Goal: Information Seeking & Learning: Learn about a topic

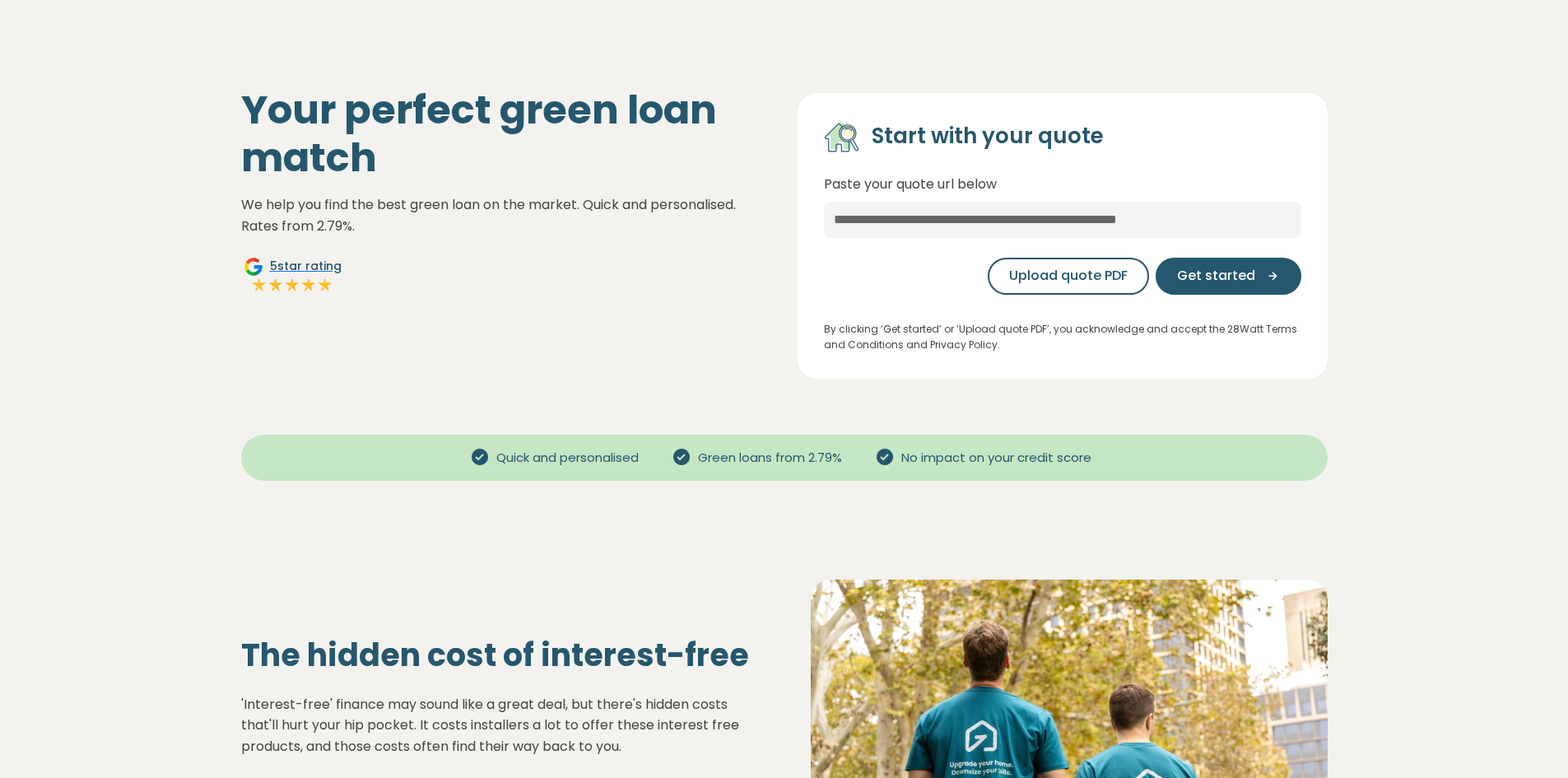
scroll to position [82, 0]
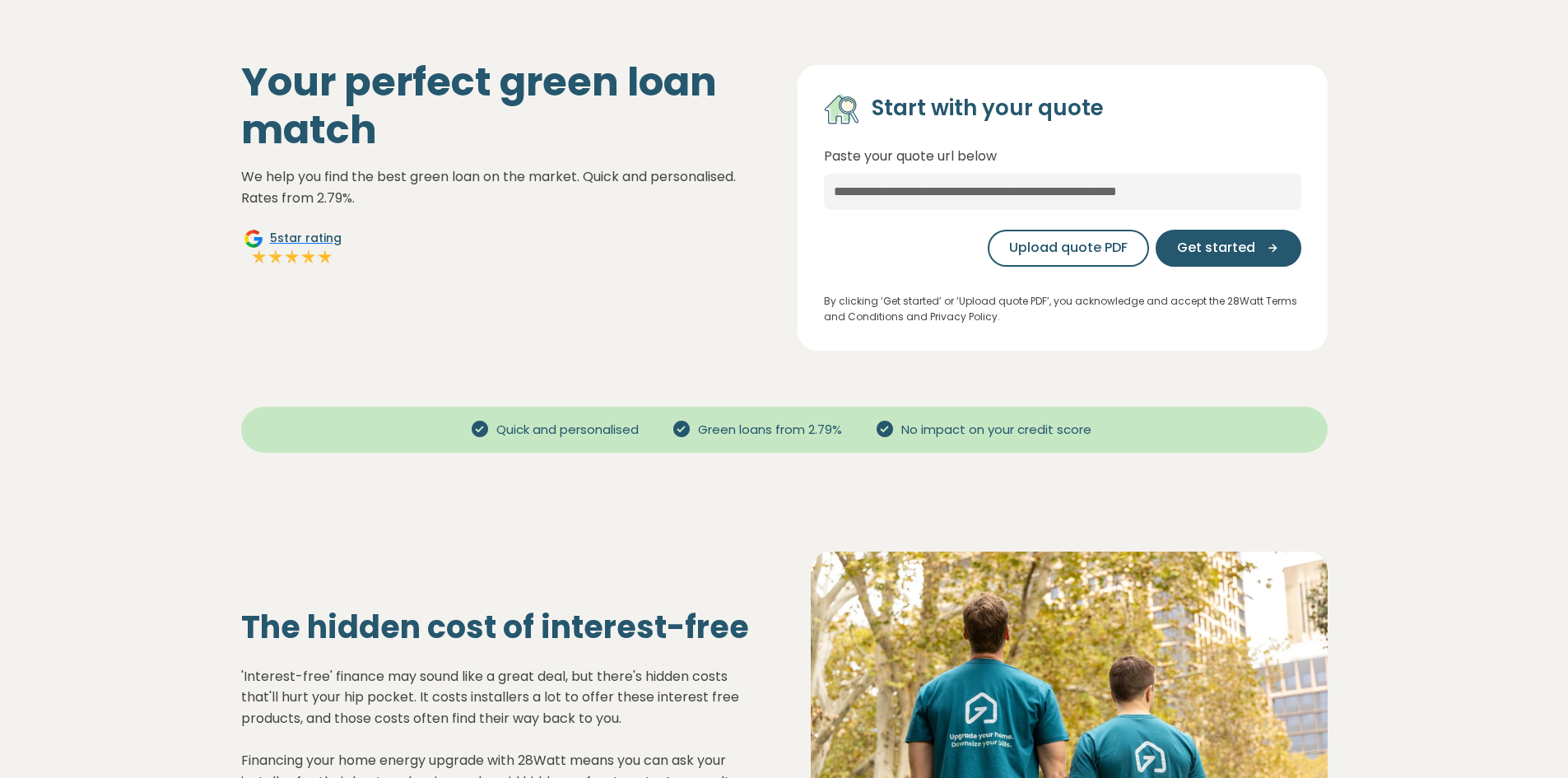
click at [834, 435] on span "Green loans from 2.79%" at bounding box center [770, 430] width 157 height 19
click at [662, 475] on div "Quick and personalised Green loans from 2.79% No impact on your credit score" at bounding box center [784, 434] width 1185 height 102
drag, startPoint x: 861, startPoint y: 436, endPoint x: 641, endPoint y: 446, distance: 220.2
click at [644, 446] on div "Quick and personalised Green loans from 2.79% No impact on your credit score" at bounding box center [784, 429] width 1086 height 46
click at [922, 503] on div "The hidden cost of interest-free 'Interest-free' finance may sound like a great…" at bounding box center [784, 723] width 1185 height 475
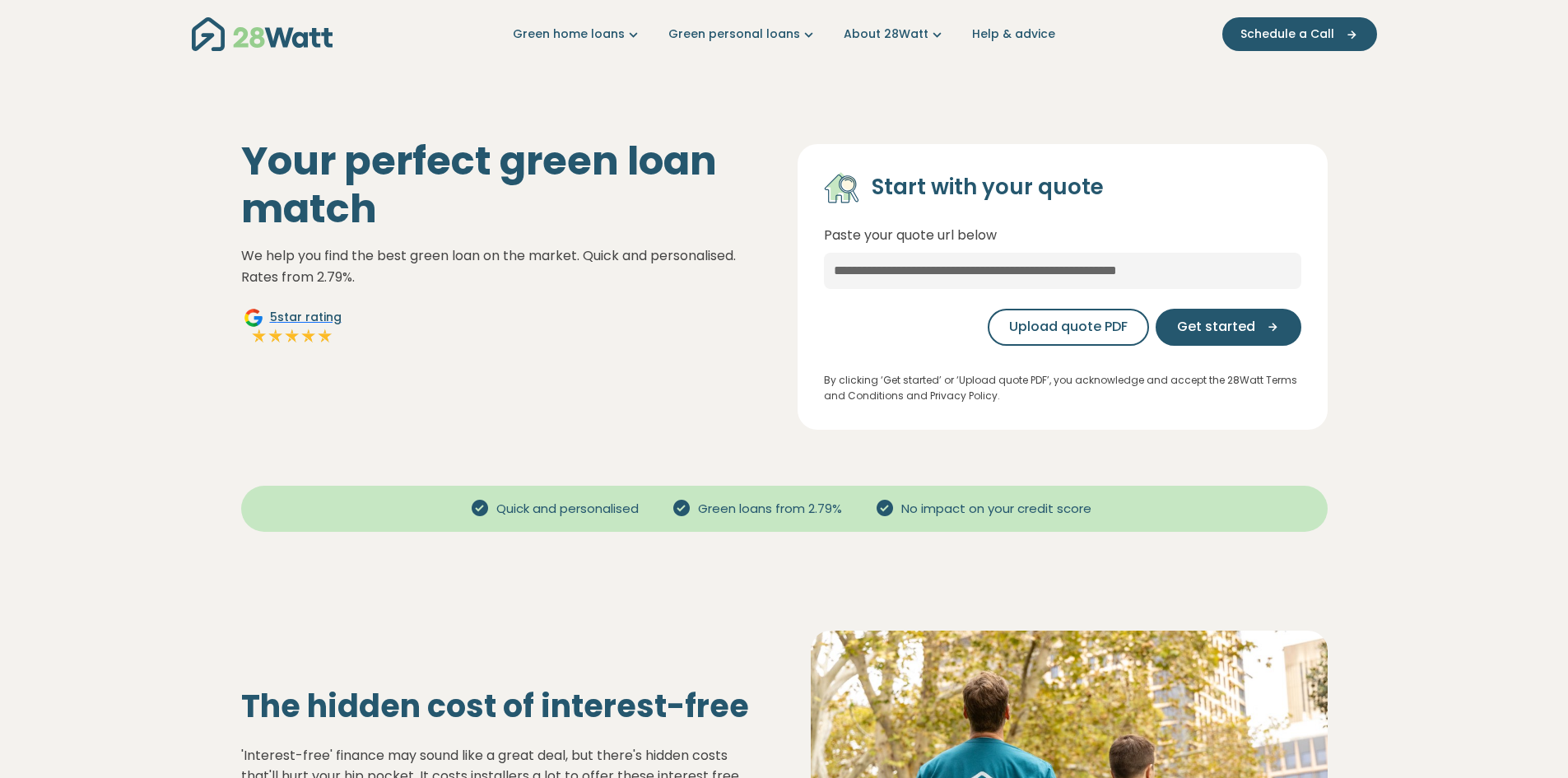
scroll to position [0, 0]
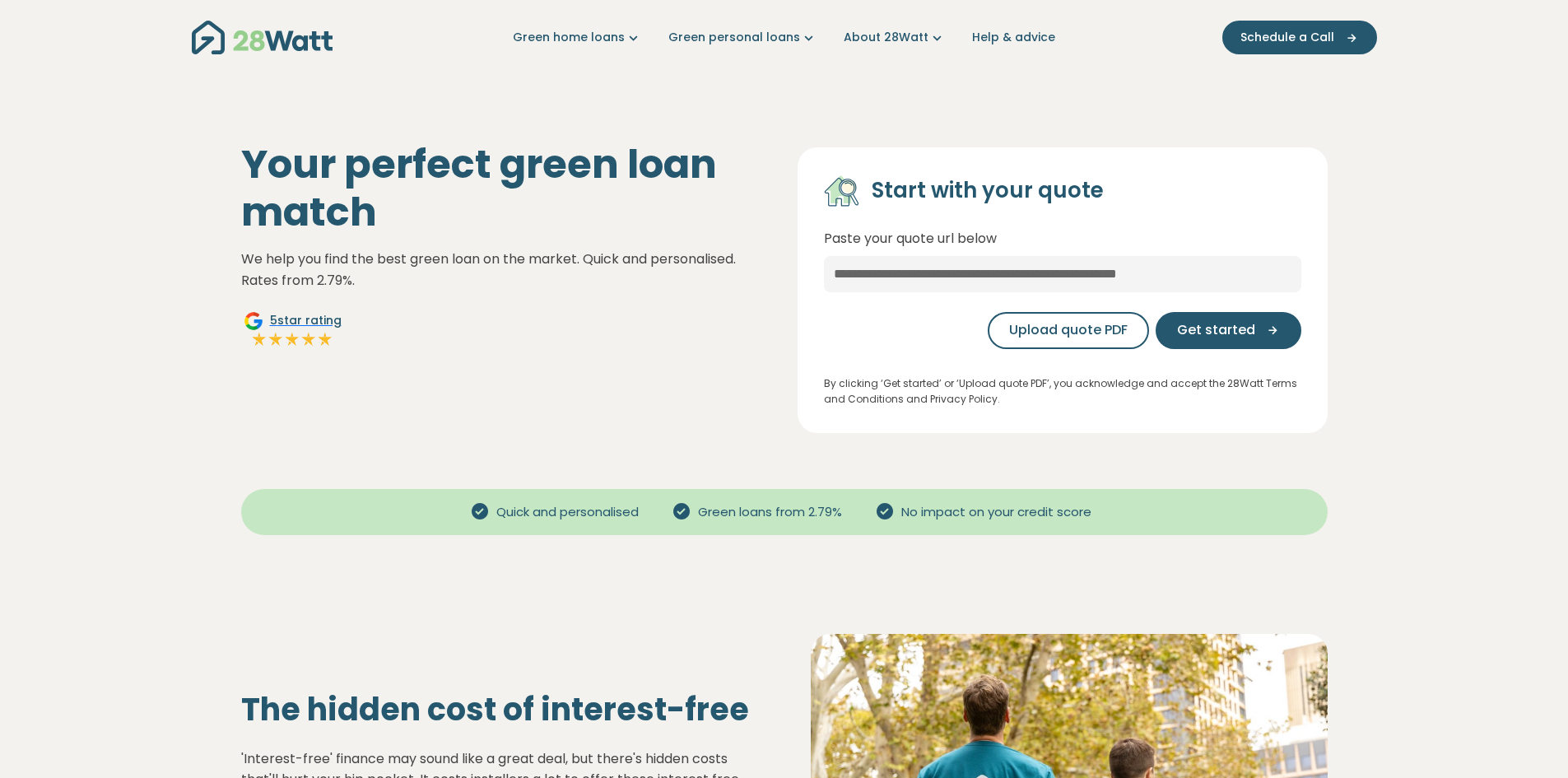
click at [737, 117] on div "Your perfect green loan match We help you find the best green loan on the marke…" at bounding box center [784, 280] width 1145 height 344
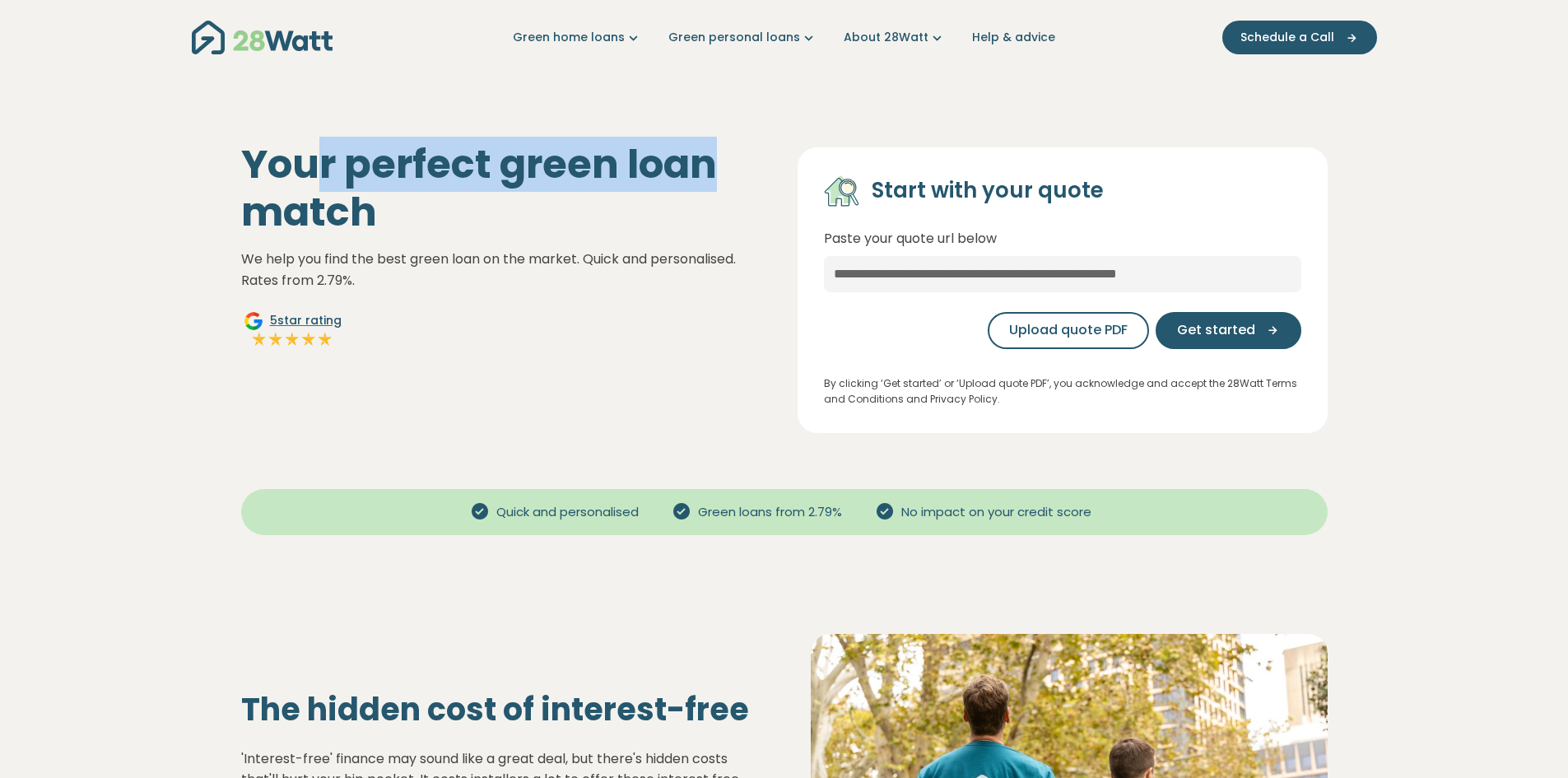
drag, startPoint x: 715, startPoint y: 178, endPoint x: 293, endPoint y: 168, distance: 422.1
click at [298, 168] on h1 "Your perfect green loan match" at bounding box center [506, 187] width 530 height 94
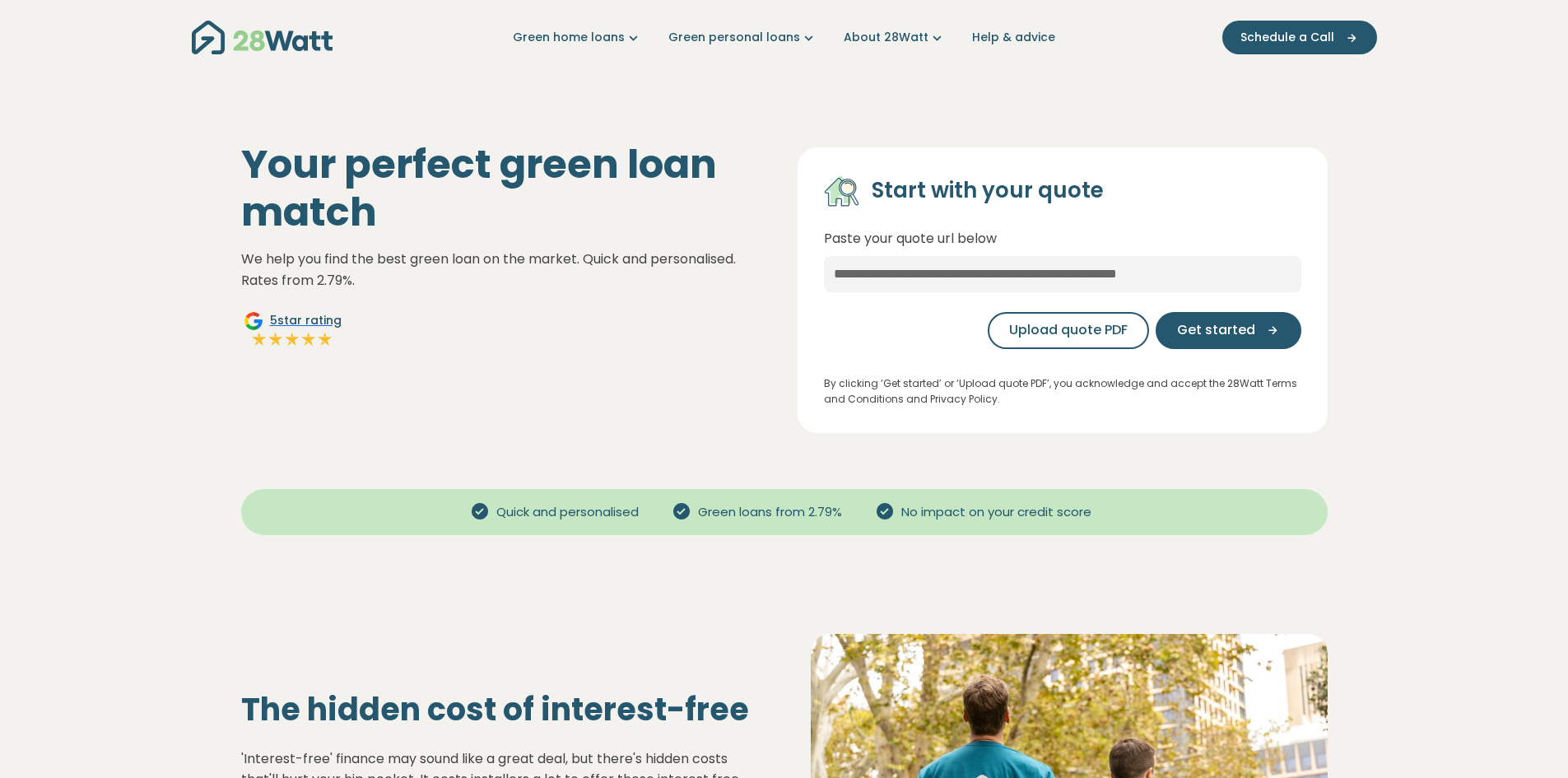
click at [344, 209] on h1 "Your perfect green loan match" at bounding box center [506, 187] width 530 height 94
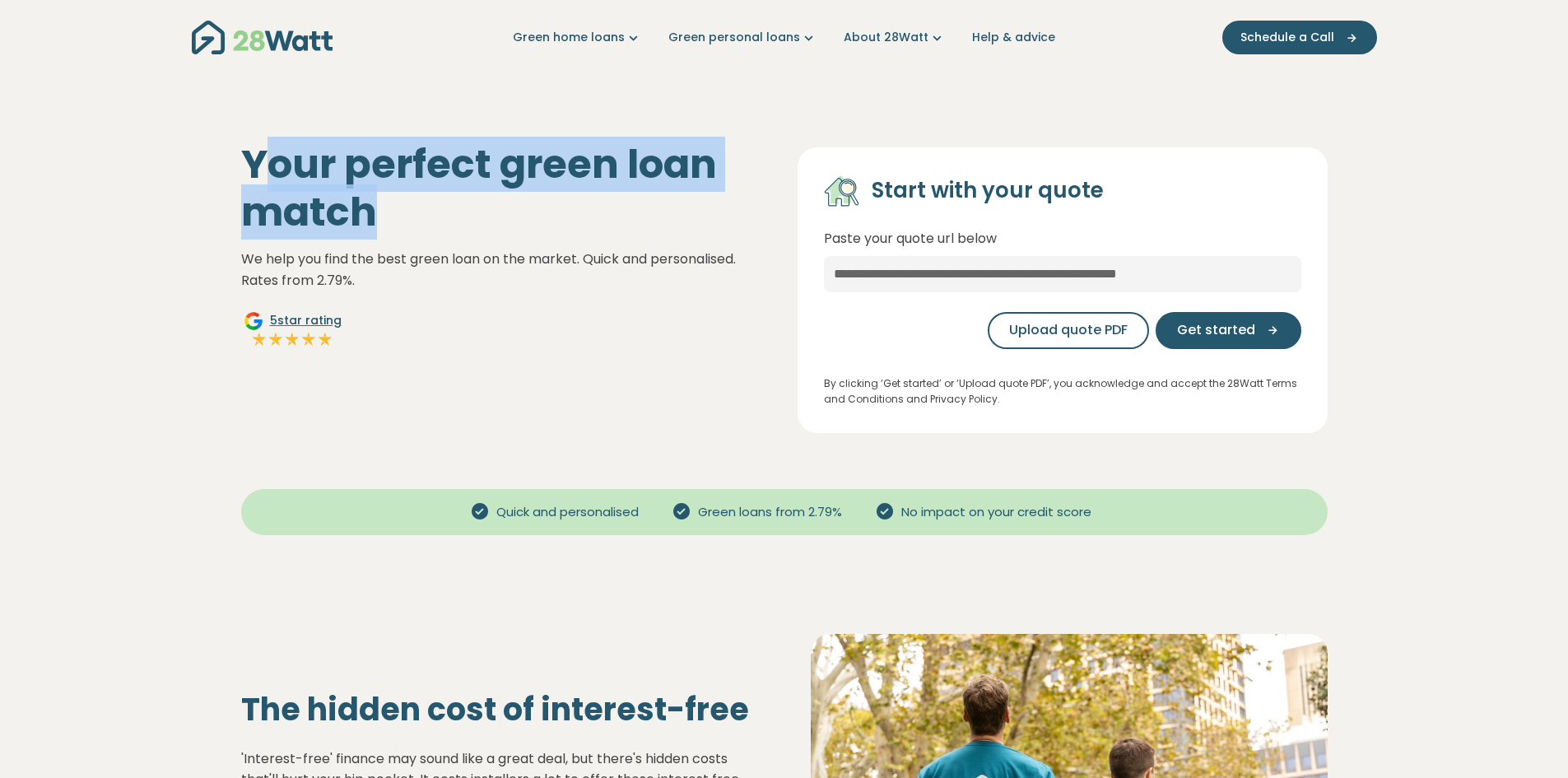
drag, startPoint x: 370, startPoint y: 217, endPoint x: 259, endPoint y: 162, distance: 123.9
click at [259, 162] on h1 "Your perfect green loan match" at bounding box center [506, 187] width 530 height 94
click at [264, 164] on h1 "Your perfect green loan match" at bounding box center [506, 187] width 530 height 94
drag, startPoint x: 242, startPoint y: 164, endPoint x: 418, endPoint y: 230, distance: 188.0
click at [425, 230] on div "Your perfect green loan match We help you find the best green loan on the marke…" at bounding box center [506, 287] width 556 height 292
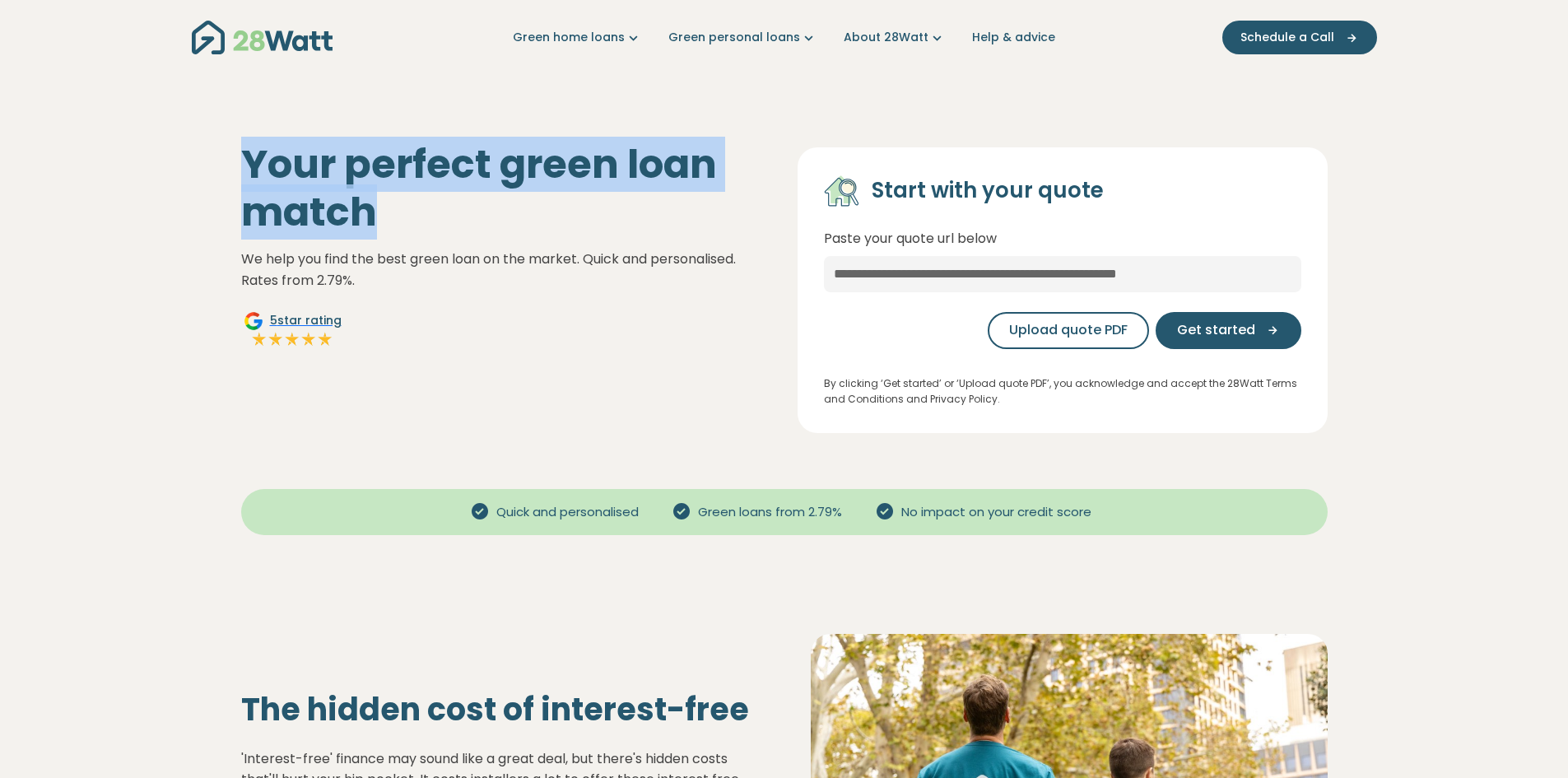
click at [406, 226] on h1 "Your perfect green loan match" at bounding box center [506, 187] width 530 height 94
drag, startPoint x: 375, startPoint y: 209, endPoint x: 236, endPoint y: 145, distance: 153.0
click at [236, 145] on div "Your perfect green loan match We help you find the best green loan on the marke…" at bounding box center [506, 287] width 556 height 292
click at [380, 173] on h1 "Your perfect green loan match" at bounding box center [506, 187] width 530 height 94
drag, startPoint x: 363, startPoint y: 224, endPoint x: 242, endPoint y: 179, distance: 129.1
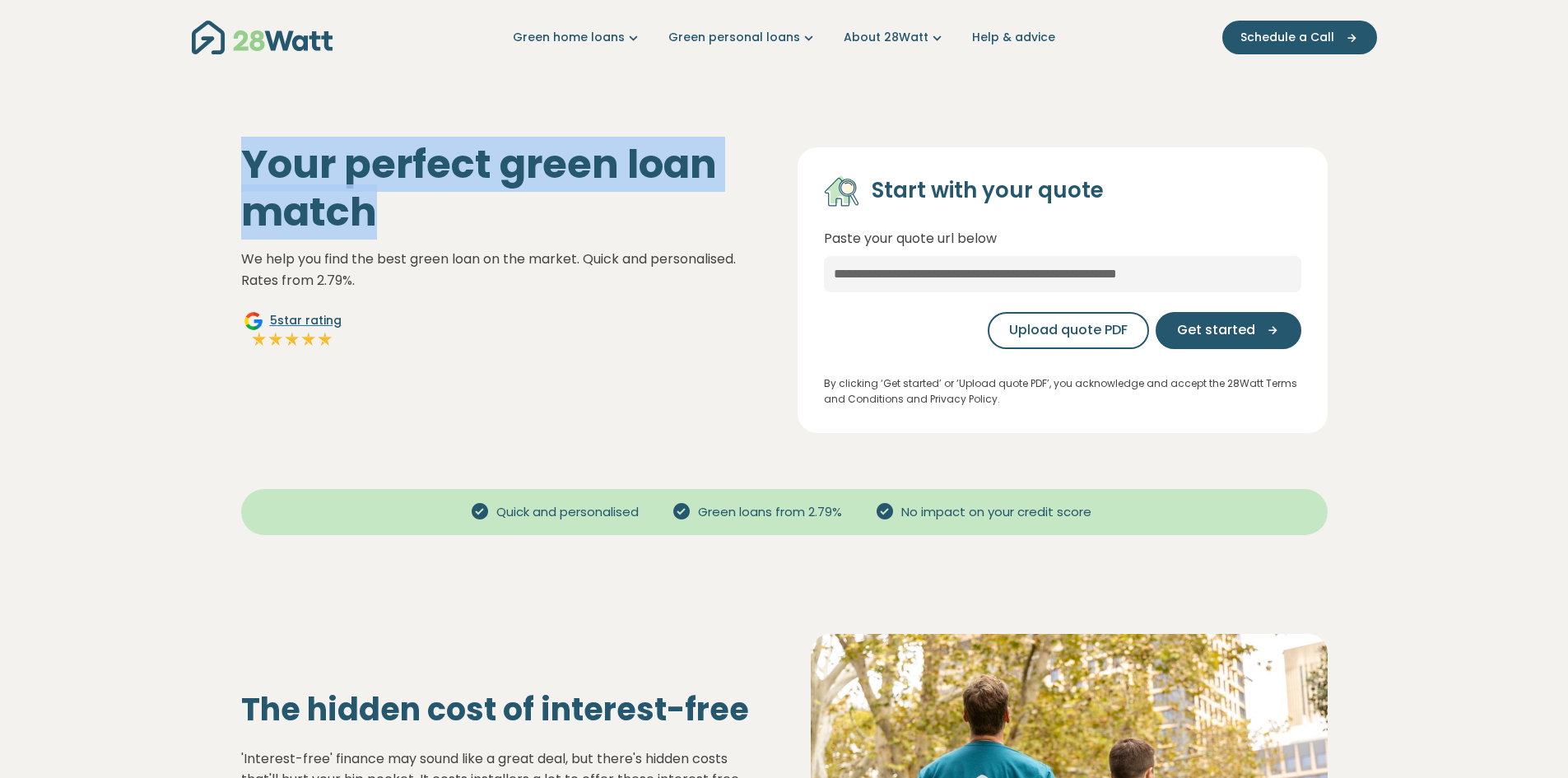
click at [242, 179] on h1 "Your perfect green loan match" at bounding box center [506, 187] width 530 height 94
click at [302, 201] on h1 "Your perfect green loan match" at bounding box center [506, 187] width 530 height 94
drag, startPoint x: 230, startPoint y: 159, endPoint x: 393, endPoint y: 233, distance: 179.0
click at [395, 230] on div "Your perfect green loan match We help you find the best green loan on the marke…" at bounding box center [506, 287] width 556 height 292
click at [378, 207] on h1 "Your perfect green loan match" at bounding box center [506, 187] width 530 height 94
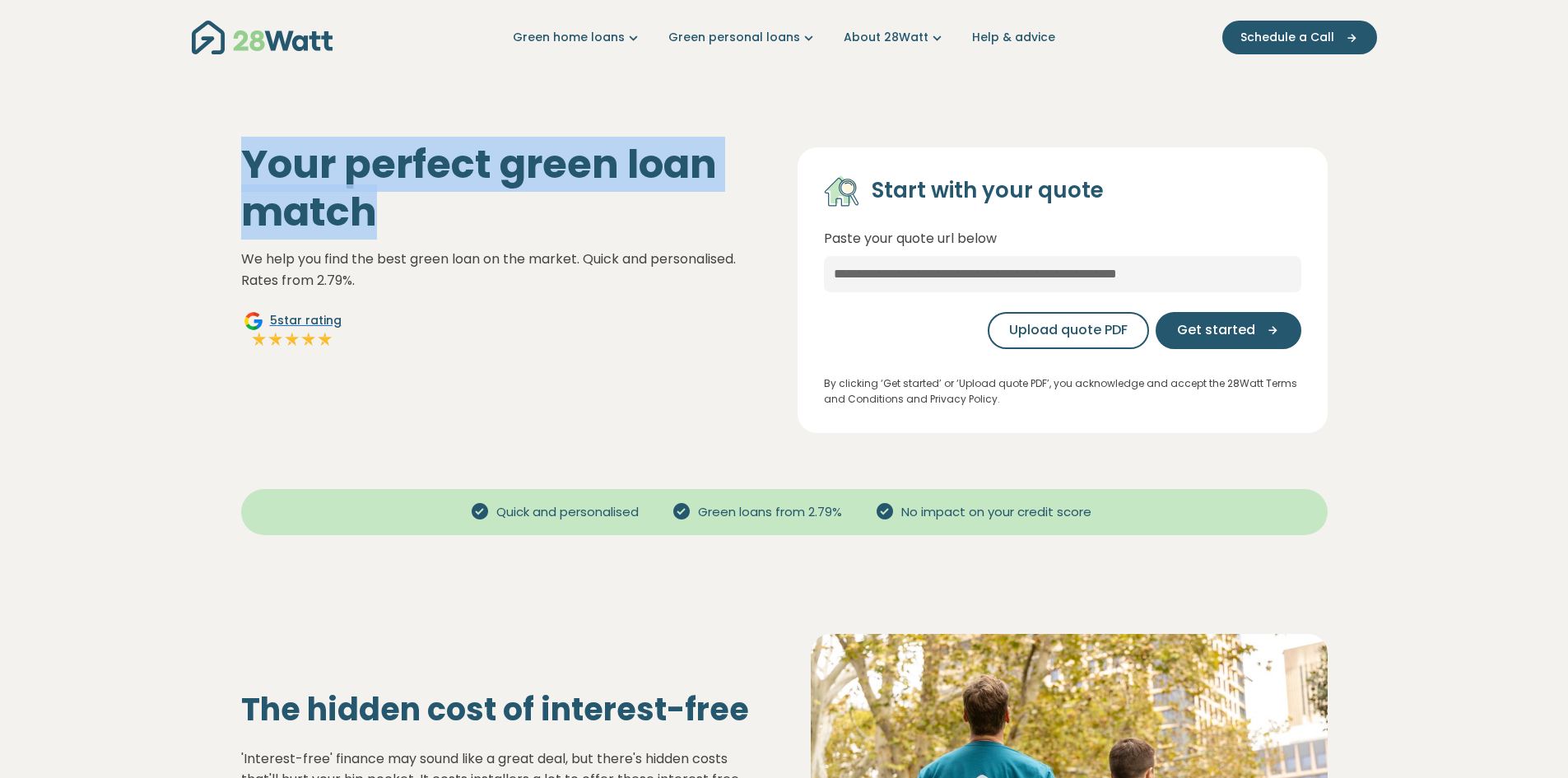
click at [378, 219] on h1 "Your perfect green loan match" at bounding box center [506, 187] width 530 height 94
drag, startPoint x: 372, startPoint y: 219, endPoint x: 246, endPoint y: 168, distance: 135.9
click at [246, 168] on h1 "Your perfect green loan match" at bounding box center [506, 187] width 530 height 94
click at [299, 191] on h1 "Your perfect green loan match" at bounding box center [506, 187] width 530 height 94
drag, startPoint x: 232, startPoint y: 162, endPoint x: 420, endPoint y: 225, distance: 198.3
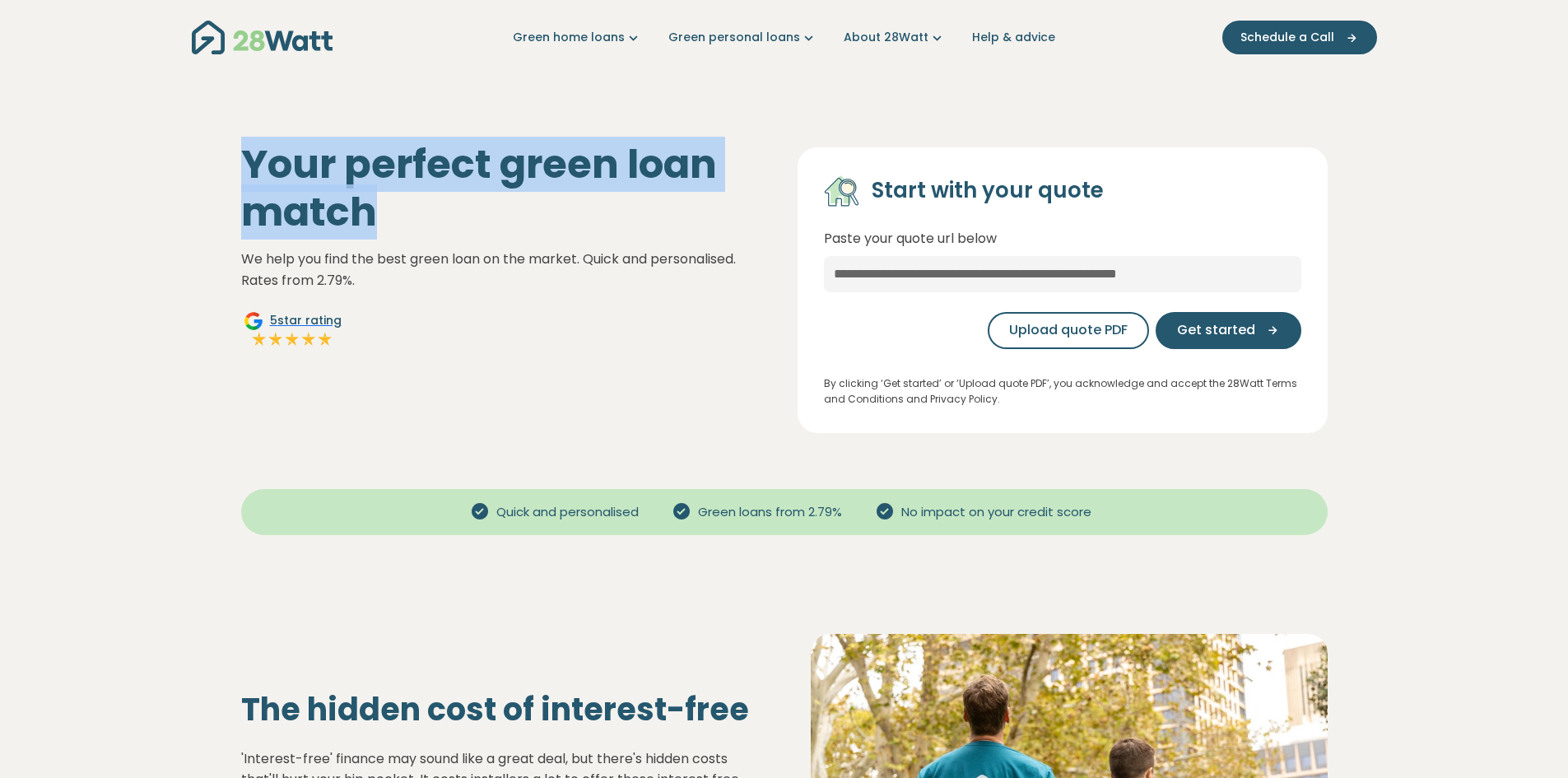
click at [420, 225] on div "Your perfect green loan match We help you find the best green loan on the marke…" at bounding box center [506, 287] width 556 height 292
click at [429, 217] on h1 "Your perfect green loan match" at bounding box center [506, 187] width 530 height 94
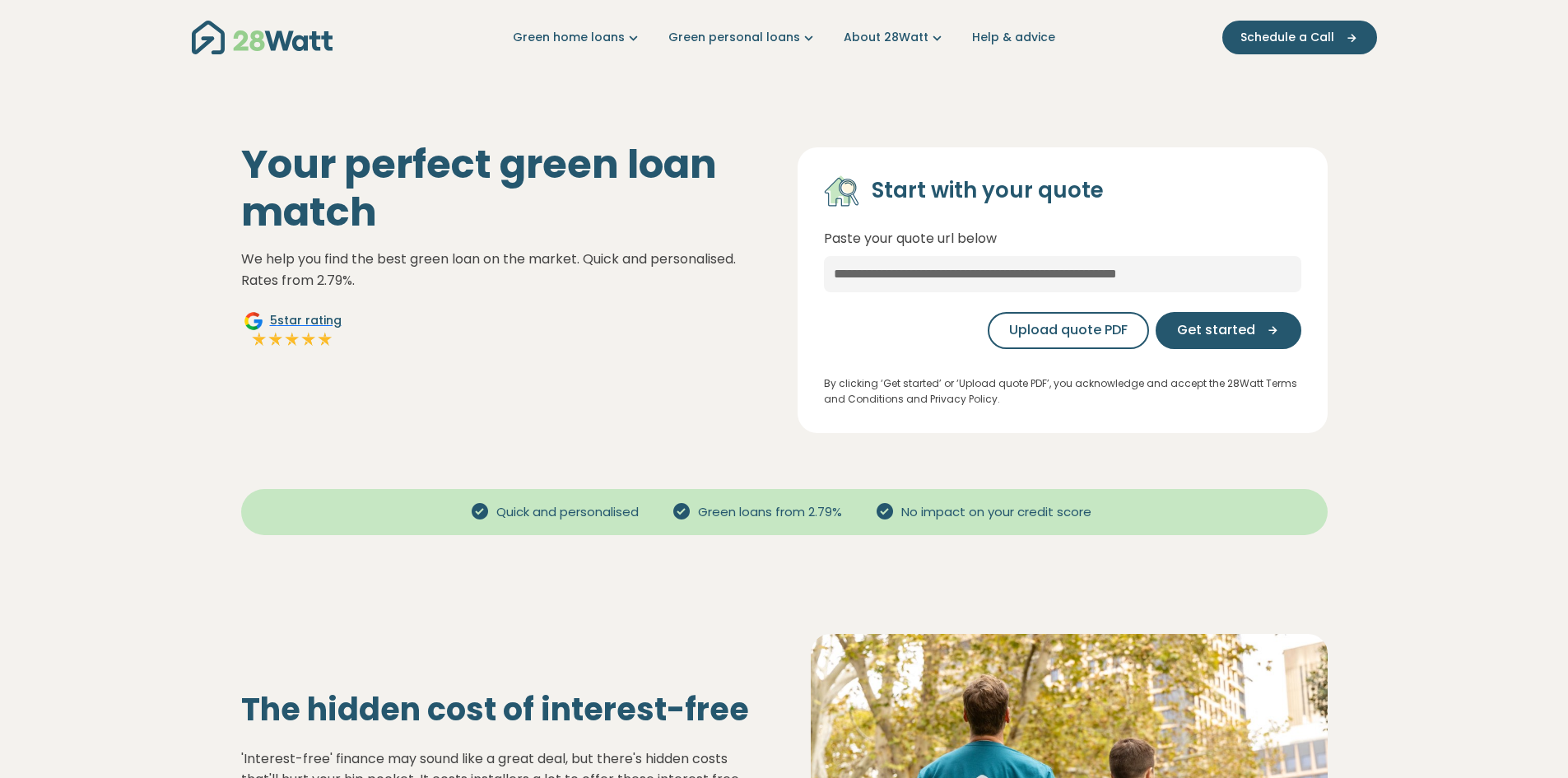
click at [746, 139] on div "Your perfect green loan match We help you find the best green loan on the marke…" at bounding box center [784, 276] width 1112 height 312
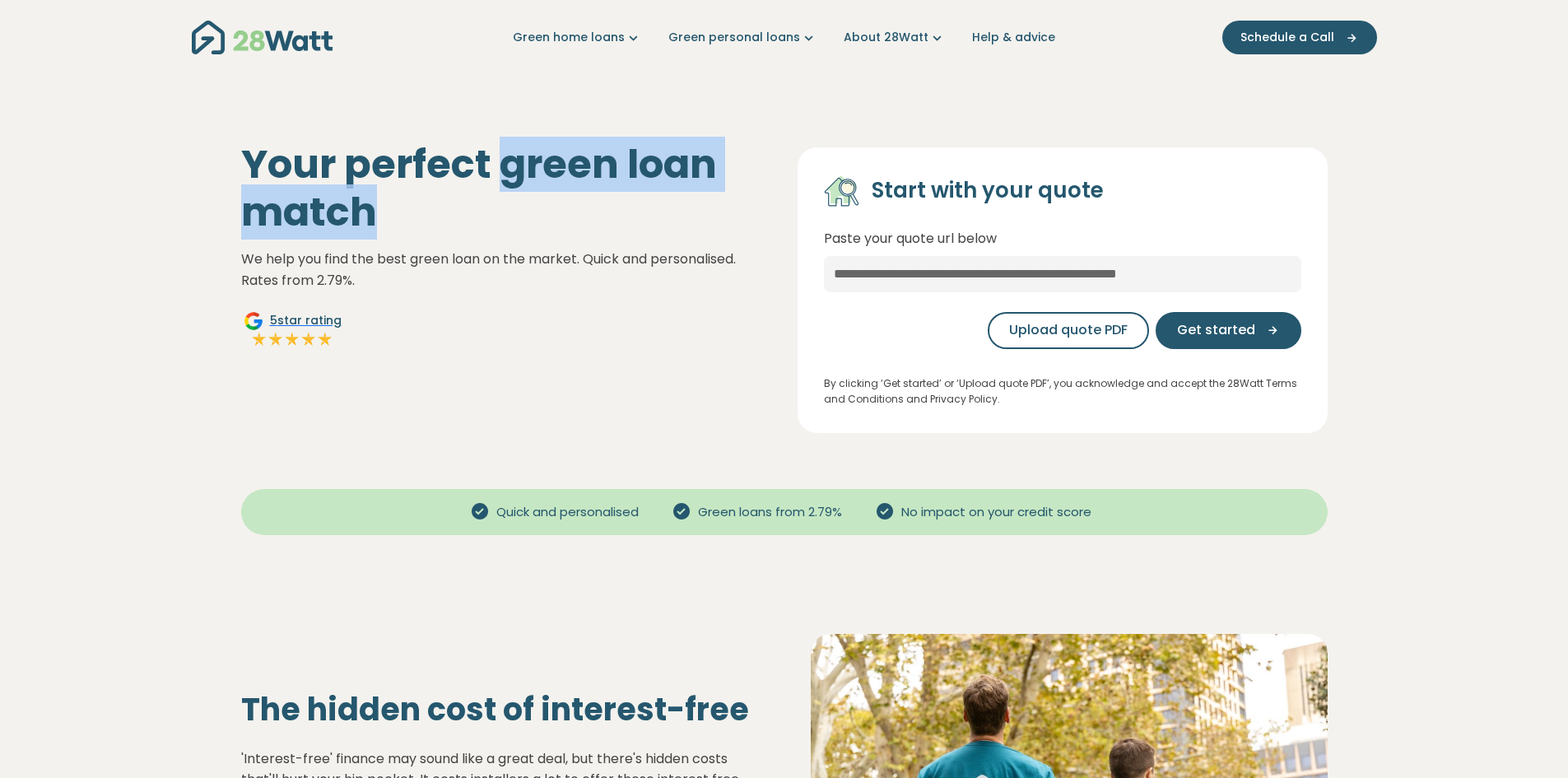
drag, startPoint x: 504, startPoint y: 162, endPoint x: 667, endPoint y: 225, distance: 174.8
click at [667, 223] on h1 "Your perfect green loan match" at bounding box center [506, 187] width 530 height 94
click at [667, 230] on h1 "Your perfect green loan match" at bounding box center [506, 187] width 530 height 94
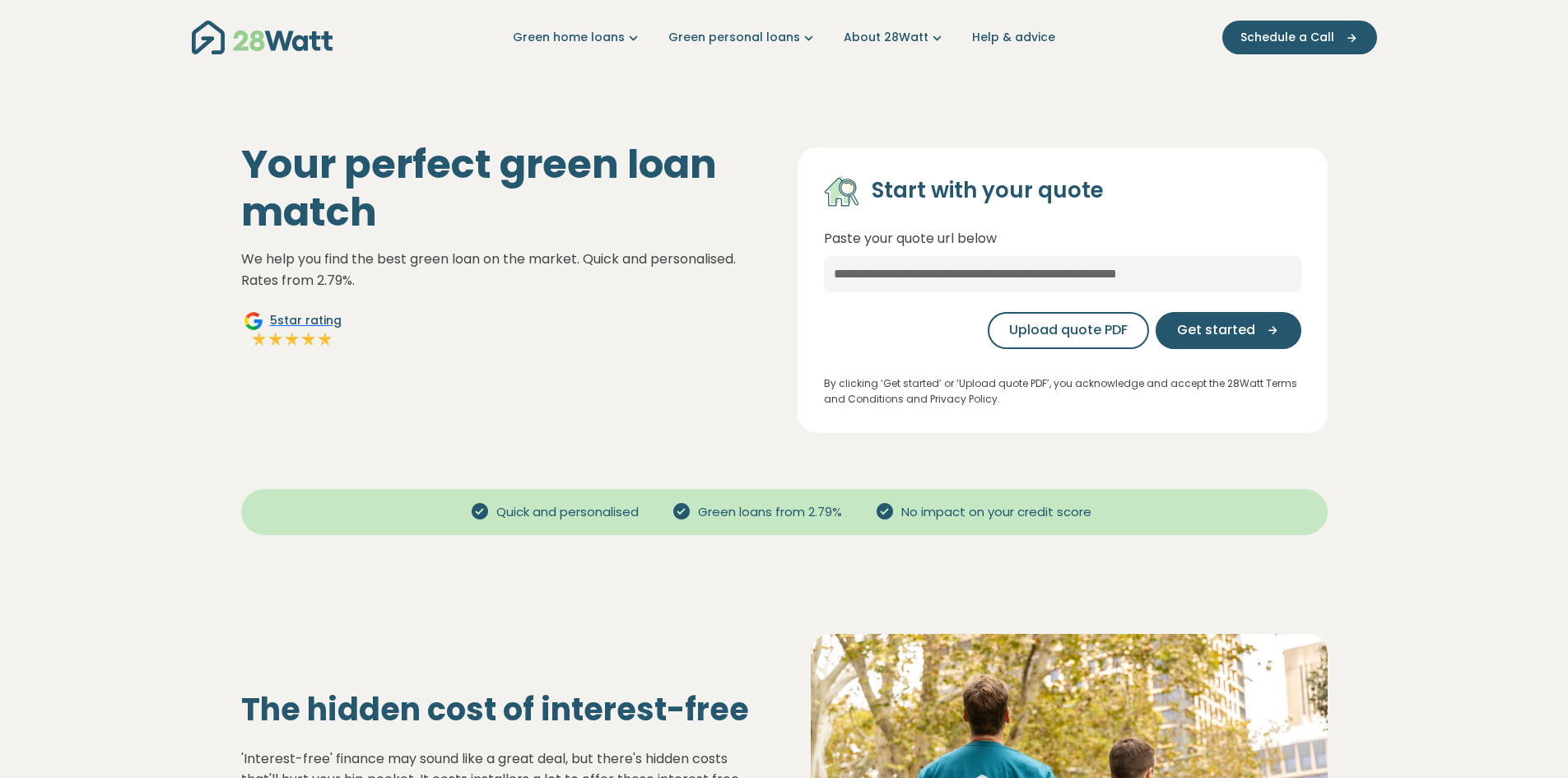
click at [832, 142] on div "Your perfect green loan match We help you find the best green loan on the marke…" at bounding box center [784, 276] width 1112 height 312
